Goal: Navigation & Orientation: Understand site structure

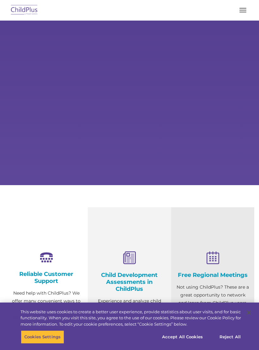
select select "MEDIUM"
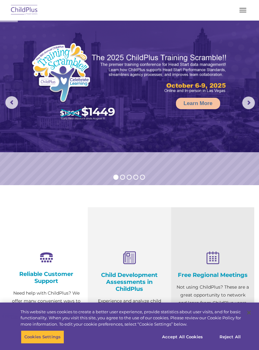
click at [237, 18] on nav "Download Support | Schedule A Demo  MENU MENU Software ChildPlus: The original…" at bounding box center [129, 10] width 259 height 21
click at [239, 15] on button "button" at bounding box center [243, 10] width 13 height 10
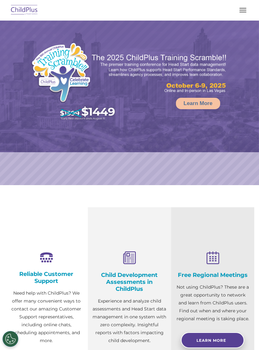
select select "MEDIUM"
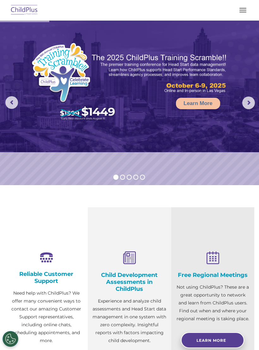
click at [244, 10] on button "button" at bounding box center [243, 10] width 13 height 10
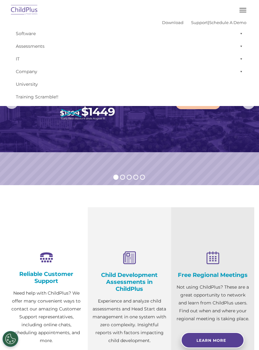
click at [22, 34] on link "Software" at bounding box center [130, 33] width 234 height 13
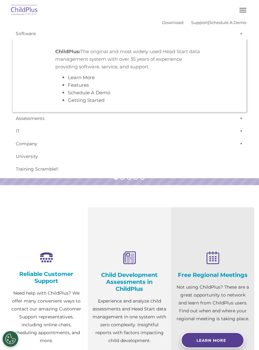
click at [25, 121] on link "Assessments" at bounding box center [130, 118] width 234 height 13
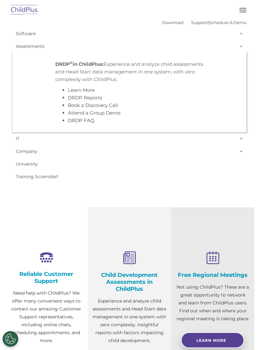
click at [19, 141] on link "IT" at bounding box center [130, 138] width 234 height 13
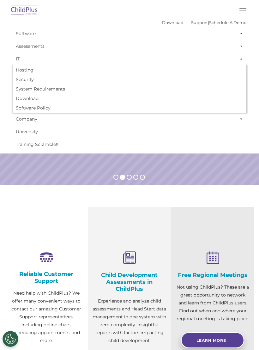
click at [21, 119] on link "Company" at bounding box center [130, 119] width 234 height 13
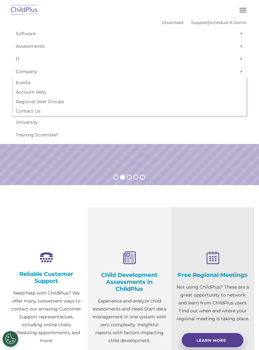
click at [19, 123] on link "University" at bounding box center [130, 122] width 234 height 13
